Goal: Task Accomplishment & Management: Manage account settings

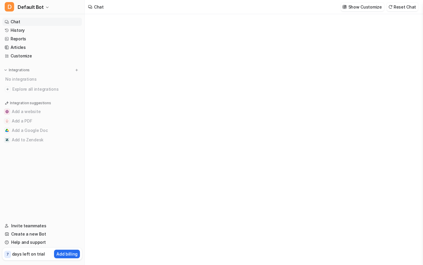
type textarea "**********"
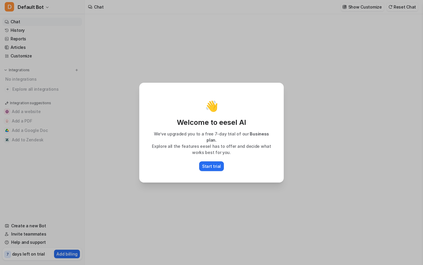
type textarea "**********"
click at [42, 22] on div "👋 Welcome to eesel AI We’ve upgraded you to a free 7-day trial of our Business …" at bounding box center [211, 132] width 423 height 265
click at [42, 30] on div "👋 Welcome to eesel AI We’ve upgraded you to a free 7-day trial of our Business …" at bounding box center [211, 132] width 423 height 265
click at [42, 39] on div "👋 Welcome to eesel AI We’ve upgraded you to a free 7-day trial of our Business …" at bounding box center [211, 132] width 423 height 265
click at [42, 47] on div "👋 Welcome to eesel AI We’ve upgraded you to a free 7-day trial of our Business …" at bounding box center [211, 132] width 423 height 265
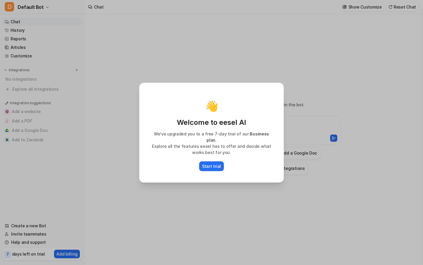
click at [42, 56] on div "👋 Welcome to eesel AI We’ve upgraded you to a free 7-day trial of our Business …" at bounding box center [211, 132] width 423 height 265
click at [415, 212] on div "👋 Welcome to eesel AI We’ve upgraded you to a free 7-day trial of our Business …" at bounding box center [211, 132] width 423 height 265
click at [403, 212] on div "👋 Welcome to eesel AI We’ve upgraded you to a free 7-day trial of our Business …" at bounding box center [211, 132] width 423 height 265
type textarea "**********"
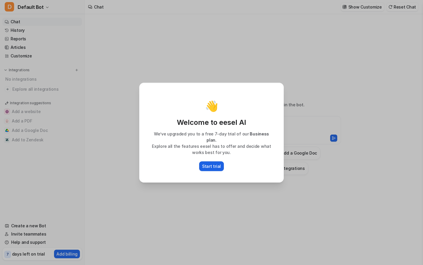
click at [212, 163] on p "Start trial" at bounding box center [211, 166] width 19 height 6
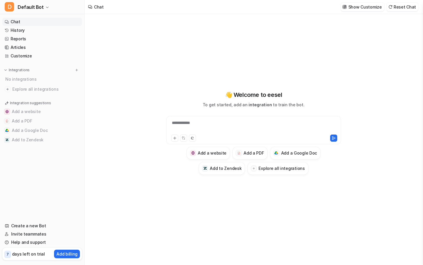
click at [254, 126] on div "**********" at bounding box center [254, 127] width 172 height 14
click at [175, 138] on icon at bounding box center [174, 137] width 3 height 3
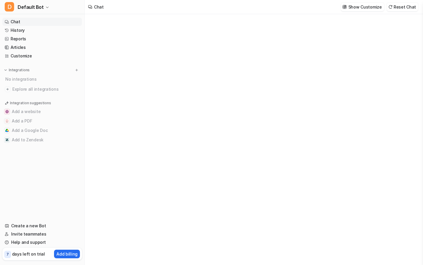
type textarea "**********"
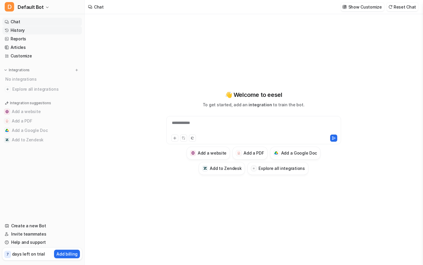
click at [42, 30] on link "History" at bounding box center [42, 30] width 80 height 8
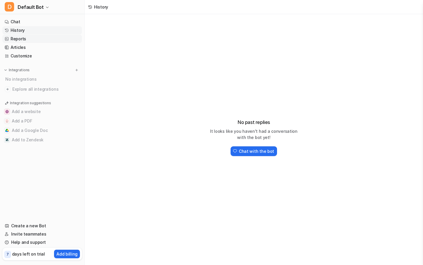
click at [42, 39] on link "Reports" at bounding box center [42, 39] width 80 height 8
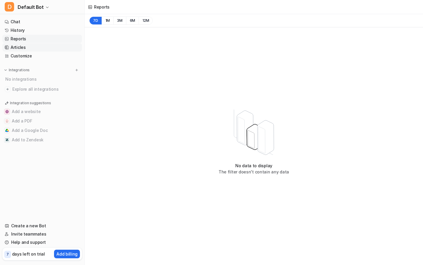
click at [42, 47] on link "Articles" at bounding box center [42, 47] width 80 height 8
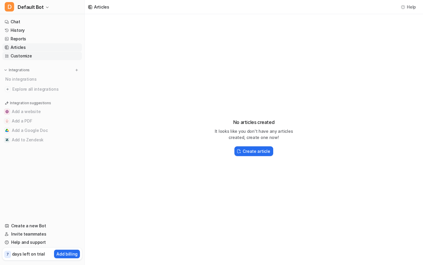
click at [42, 56] on link "Customize" at bounding box center [42, 56] width 80 height 8
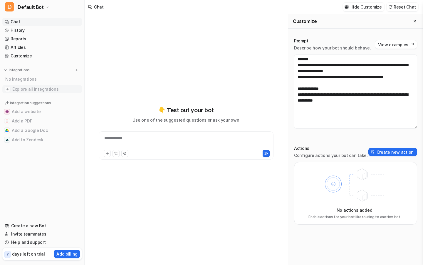
click at [42, 89] on span "Explore all integrations" at bounding box center [45, 88] width 67 height 9
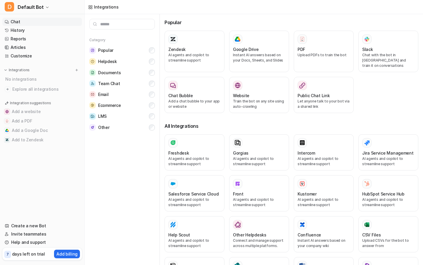
click at [42, 22] on link "Chat" at bounding box center [42, 22] width 80 height 8
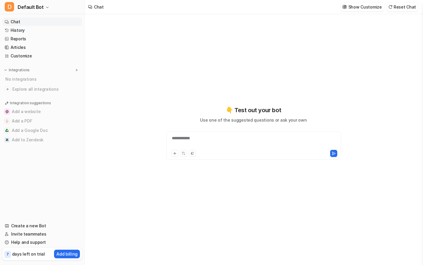
click at [42, 22] on link "Chat" at bounding box center [42, 22] width 80 height 8
type textarea "**********"
click at [42, 22] on link "Chat" at bounding box center [42, 22] width 80 height 8
click at [42, 30] on link "History" at bounding box center [42, 30] width 80 height 8
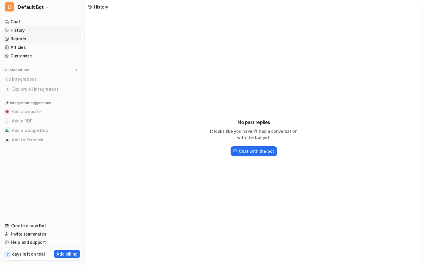
click at [42, 39] on link "Reports" at bounding box center [42, 39] width 80 height 8
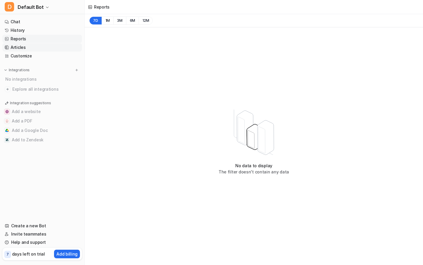
click at [42, 47] on link "Articles" at bounding box center [42, 47] width 80 height 8
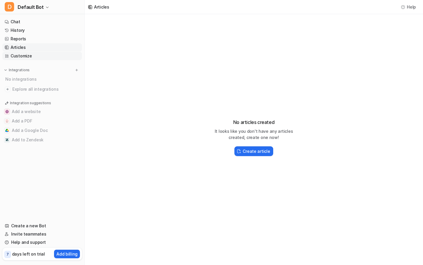
click at [42, 56] on link "Customize" at bounding box center [42, 56] width 80 height 8
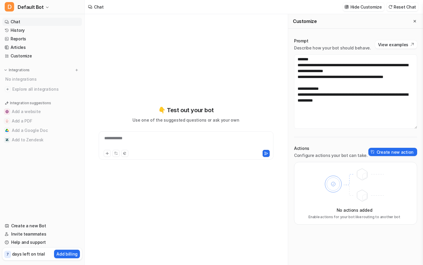
click at [206, 135] on div "**********" at bounding box center [186, 142] width 172 height 14
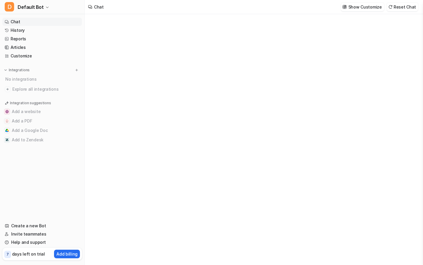
type textarea "**********"
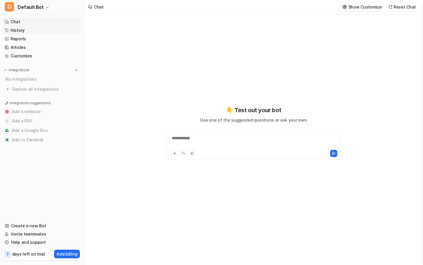
click at [42, 30] on link "History" at bounding box center [42, 30] width 80 height 8
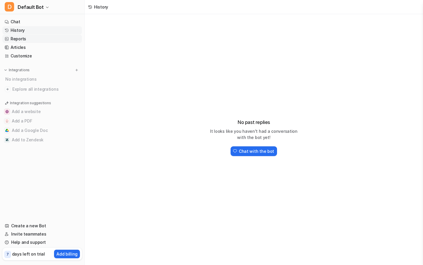
click at [42, 39] on link "Reports" at bounding box center [42, 39] width 80 height 8
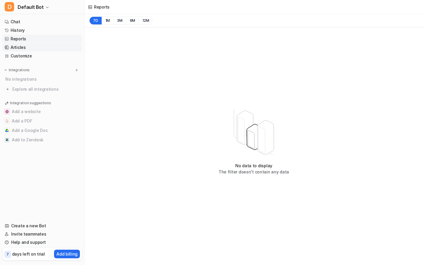
click at [42, 47] on link "Articles" at bounding box center [42, 47] width 80 height 8
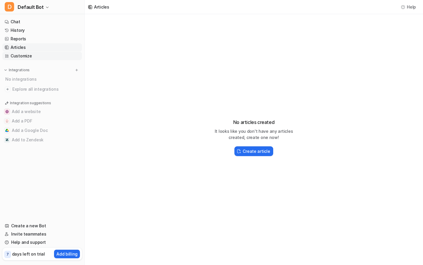
click at [42, 56] on link "Customize" at bounding box center [42, 56] width 80 height 8
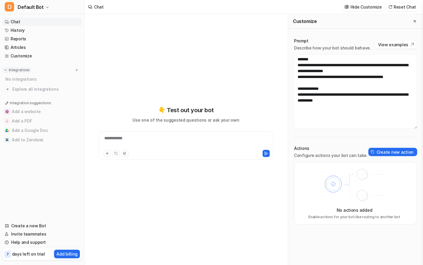
click at [18, 70] on p "Integrations" at bounding box center [19, 70] width 21 height 5
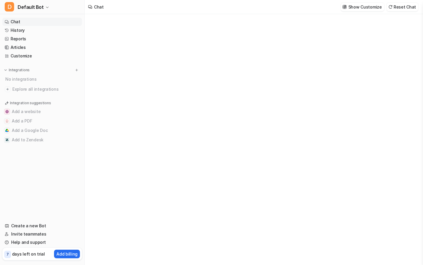
type textarea "**********"
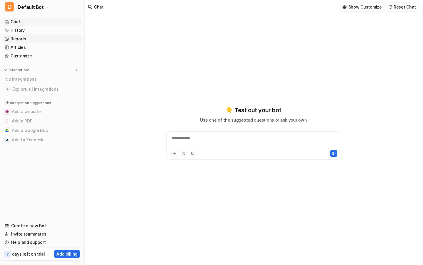
click at [42, 39] on link "Reports" at bounding box center [42, 39] width 80 height 8
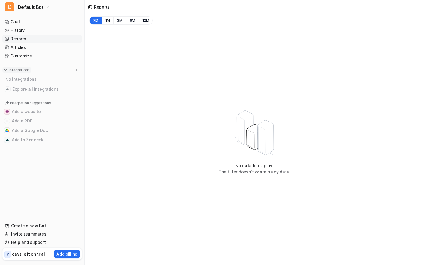
click at [18, 70] on p "Integrations" at bounding box center [19, 70] width 21 height 5
click at [42, 56] on link "Customize" at bounding box center [42, 56] width 80 height 8
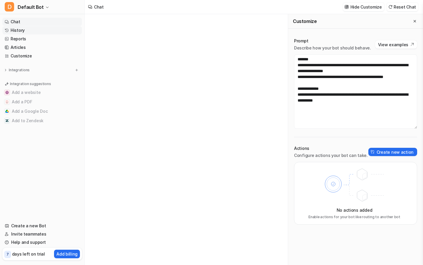
click at [42, 30] on link "History" at bounding box center [42, 30] width 80 height 8
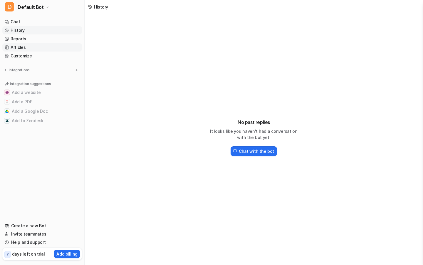
click at [42, 47] on link "Articles" at bounding box center [42, 47] width 80 height 8
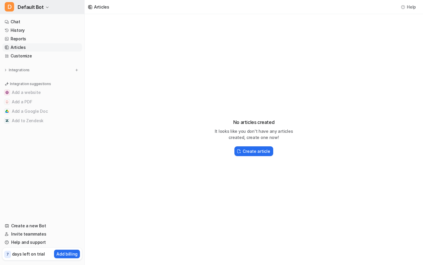
click at [42, 8] on button "D Default Bot" at bounding box center [42, 7] width 84 height 14
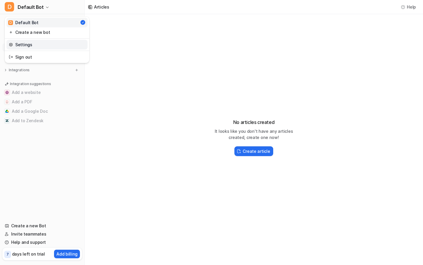
click at [33, 46] on link "Settings" at bounding box center [46, 45] width 81 height 10
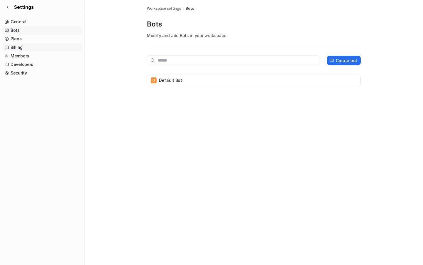
click at [39, 46] on link "Billing" at bounding box center [42, 47] width 80 height 8
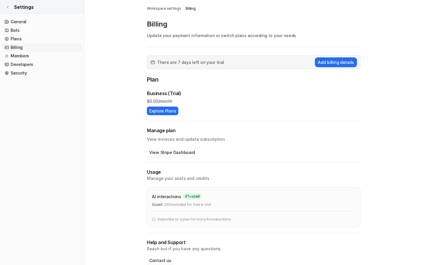
click at [7, 8] on icon at bounding box center [8, 7] width 4 height 4
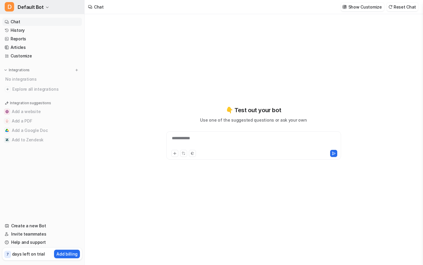
click at [43, 6] on button "D Default Bot" at bounding box center [42, 7] width 84 height 14
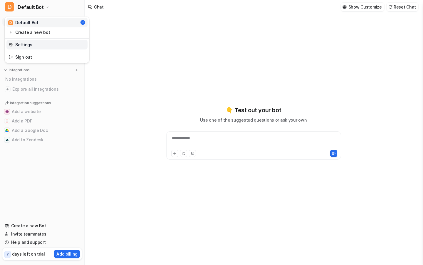
click at [38, 44] on link "Settings" at bounding box center [46, 45] width 81 height 10
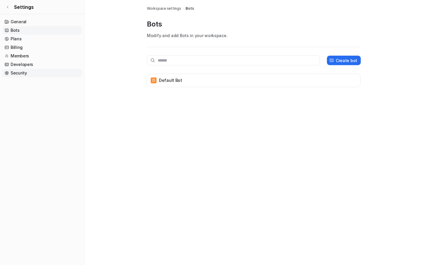
click at [25, 74] on link "Security" at bounding box center [42, 73] width 80 height 8
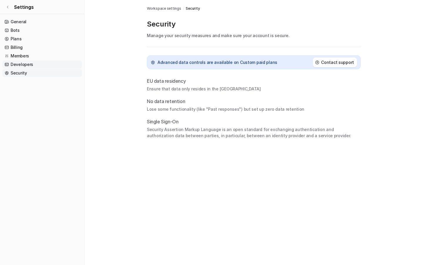
click at [21, 64] on link "Developers" at bounding box center [42, 64] width 80 height 8
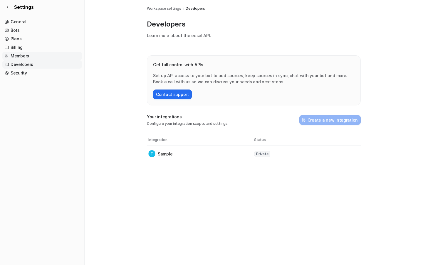
click at [20, 54] on link "Members" at bounding box center [42, 56] width 80 height 8
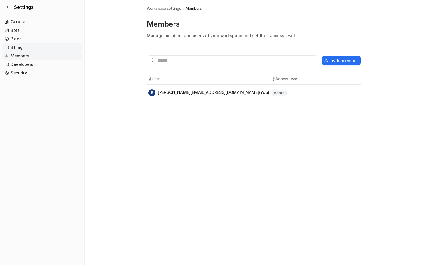
click at [18, 43] on link "Billing" at bounding box center [42, 47] width 80 height 8
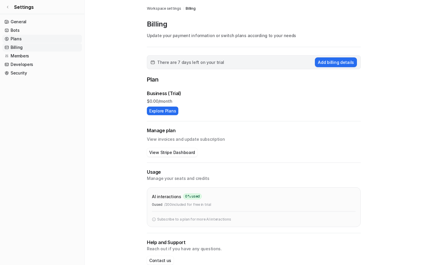
click at [18, 41] on link "Plans" at bounding box center [42, 39] width 80 height 8
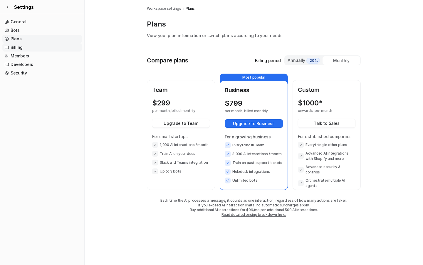
click at [16, 48] on link "Billing" at bounding box center [42, 47] width 80 height 8
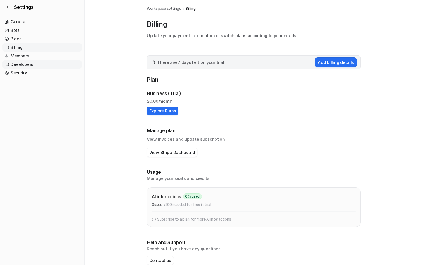
click at [16, 64] on link "Developers" at bounding box center [42, 64] width 80 height 8
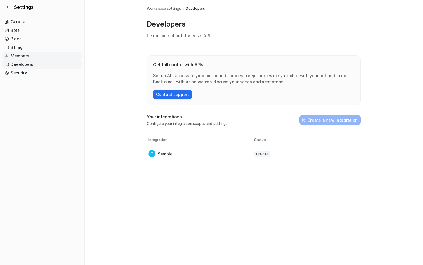
click at [15, 53] on link "Members" at bounding box center [42, 56] width 80 height 8
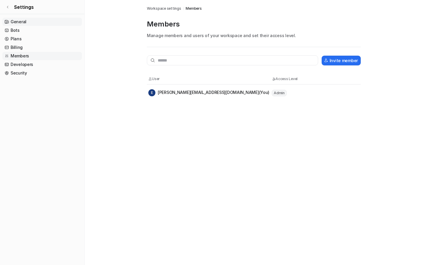
click at [15, 25] on link "General" at bounding box center [42, 22] width 80 height 8
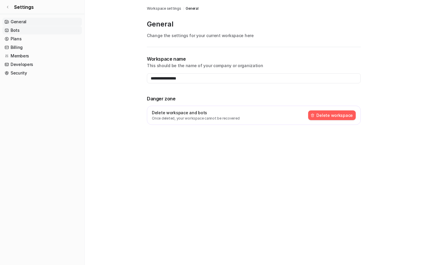
click at [15, 31] on link "Bots" at bounding box center [42, 30] width 80 height 8
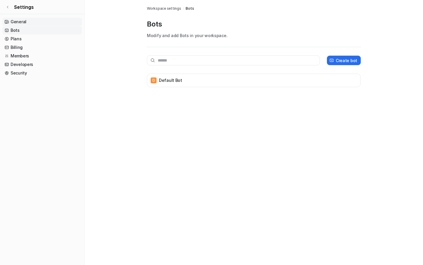
click at [15, 21] on link "General" at bounding box center [42, 22] width 80 height 8
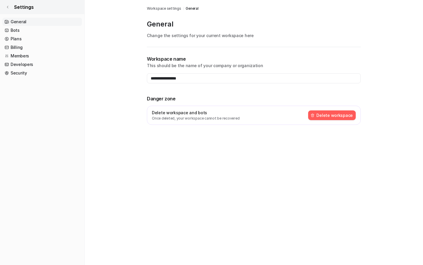
click at [9, 7] on icon at bounding box center [8, 7] width 4 height 4
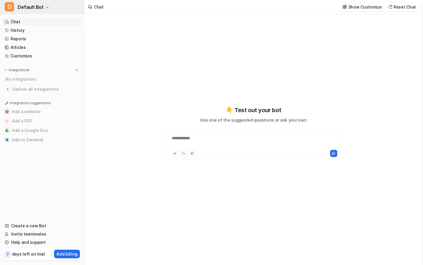
click at [26, 4] on span "Default Bot" at bounding box center [31, 7] width 26 height 8
click at [38, 3] on span "Default Bot" at bounding box center [31, 7] width 26 height 8
click at [42, 234] on link "Invite teammates" at bounding box center [42, 234] width 80 height 8
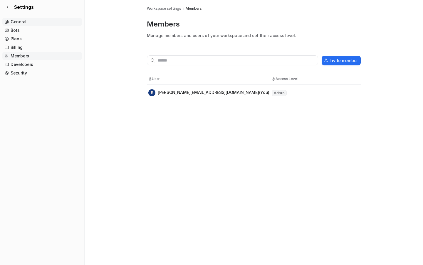
click at [42, 22] on link "General" at bounding box center [42, 22] width 80 height 8
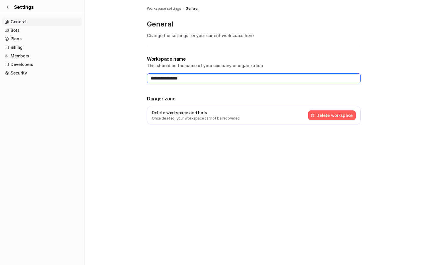
type input "**********"
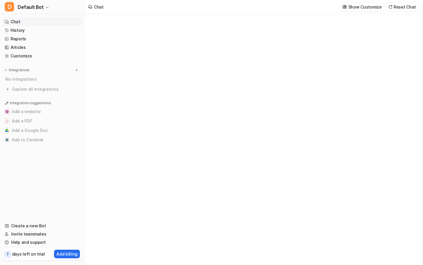
type textarea "**********"
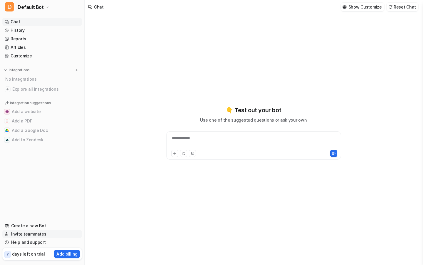
click at [42, 234] on link "Invite teammates" at bounding box center [42, 234] width 80 height 8
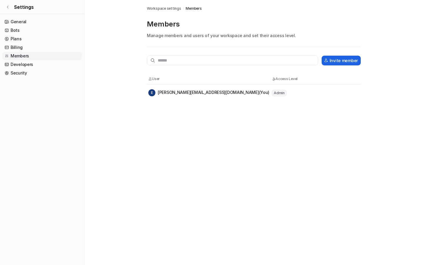
click at [342, 60] on button "Invite member" at bounding box center [341, 61] width 39 height 10
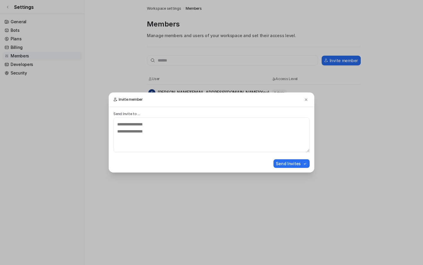
click at [342, 60] on div "Invite member Send Invite to ... Send Invites" at bounding box center [211, 132] width 423 height 265
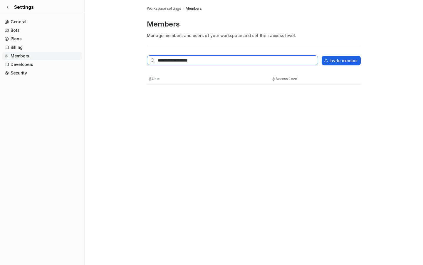
type input "**********"
click at [342, 60] on button "Invite member" at bounding box center [341, 61] width 39 height 10
